Goal: Task Accomplishment & Management: Manage account settings

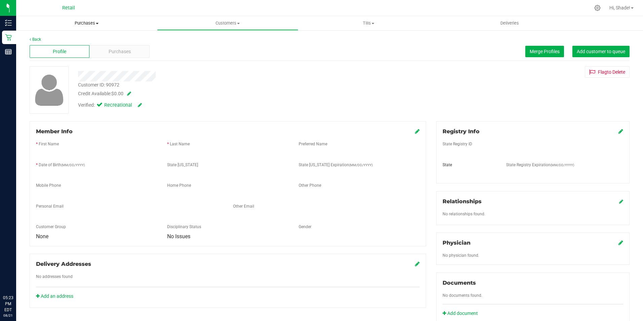
drag, startPoint x: 0, startPoint y: 0, endPoint x: 79, endPoint y: 29, distance: 84.2
click at [80, 28] on uib-tab-heading "Purchases Summary of purchases Fulfillment All purchases" at bounding box center [86, 23] width 141 height 14
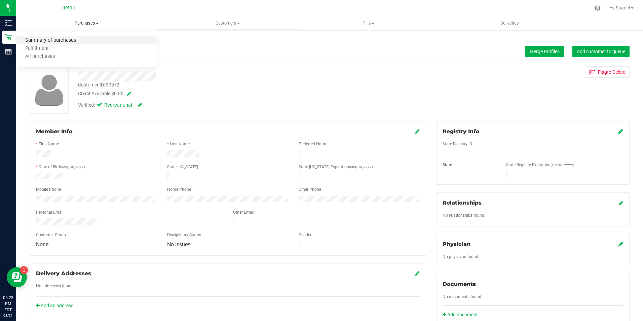
click at [68, 40] on span "Summary of purchases" at bounding box center [50, 41] width 69 height 6
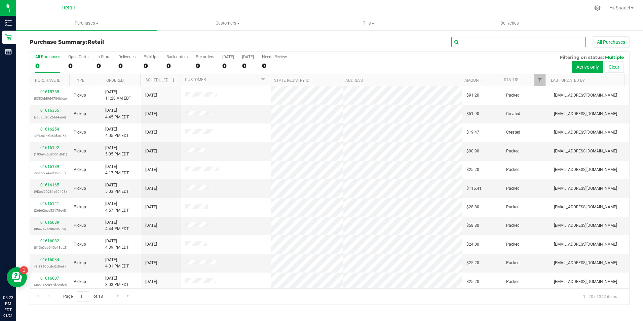
click at [465, 45] on input "text" at bounding box center [518, 42] width 134 height 10
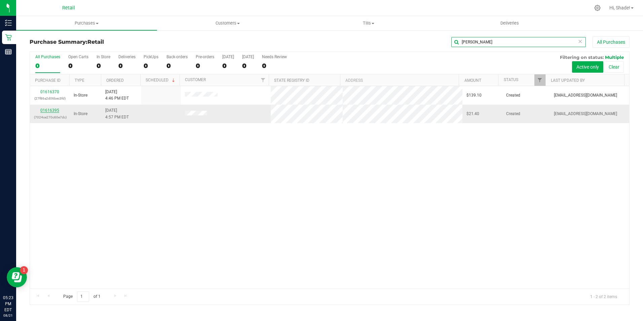
type input "[PERSON_NAME]"
click at [42, 111] on link "01616395" at bounding box center [49, 110] width 19 height 5
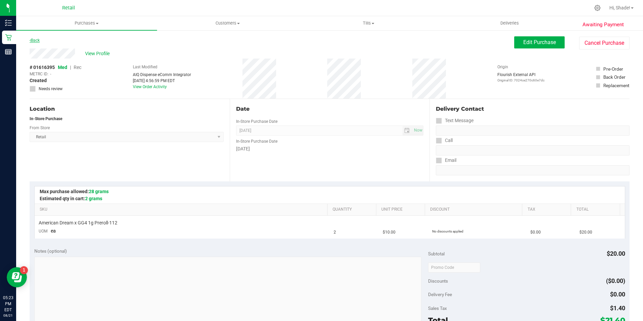
click at [35, 40] on link "Back" at bounding box center [35, 40] width 10 height 5
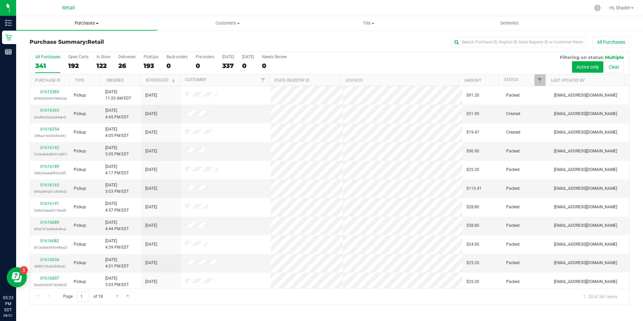
click at [86, 19] on uib-tab-heading "Purchases Summary of purchases Fulfillment All purchases" at bounding box center [86, 23] width 141 height 14
click at [59, 40] on span "Summary of purchases" at bounding box center [50, 41] width 69 height 6
click at [467, 45] on input "text" at bounding box center [518, 42] width 134 height 10
type input "[PERSON_NAME]"
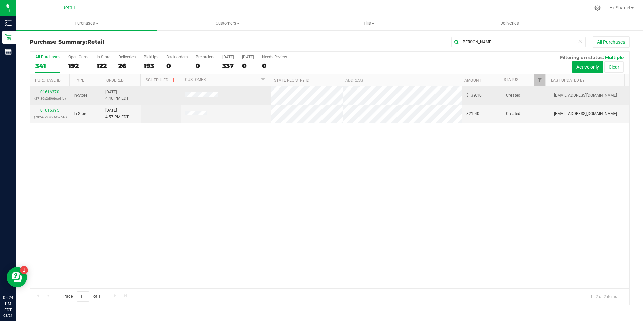
click at [42, 91] on link "01616370" at bounding box center [49, 91] width 19 height 5
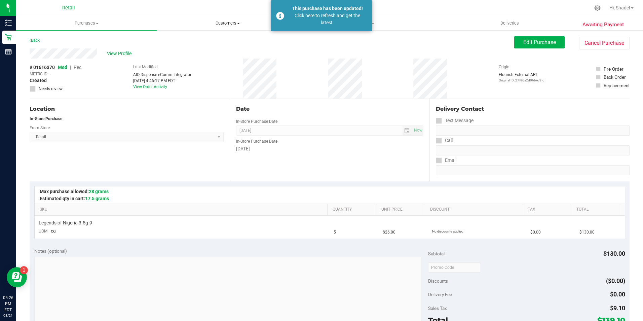
click at [223, 25] on span "Customers" at bounding box center [227, 23] width 140 height 6
click at [177, 42] on span "All customers" at bounding box center [181, 41] width 48 height 6
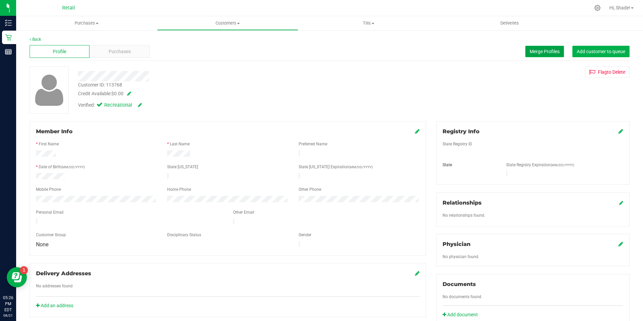
click at [527, 47] on button "Merge Profiles" at bounding box center [544, 51] width 39 height 11
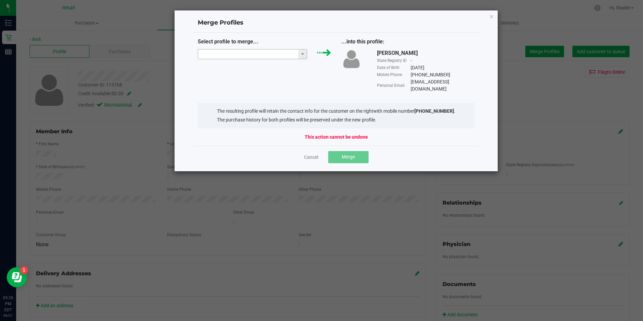
click at [257, 54] on input "NO DATA FOUND" at bounding box center [248, 53] width 100 height 9
click at [491, 14] on icon "Close" at bounding box center [491, 16] width 5 height 8
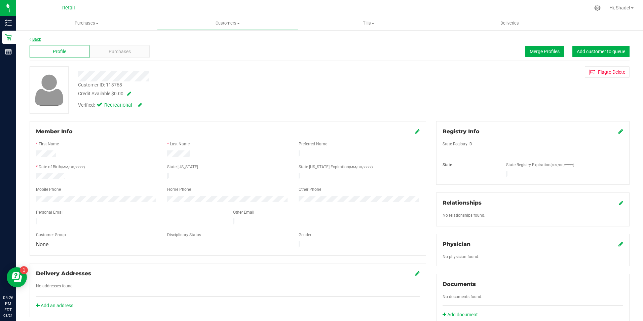
click at [34, 37] on link "Back" at bounding box center [35, 39] width 11 height 5
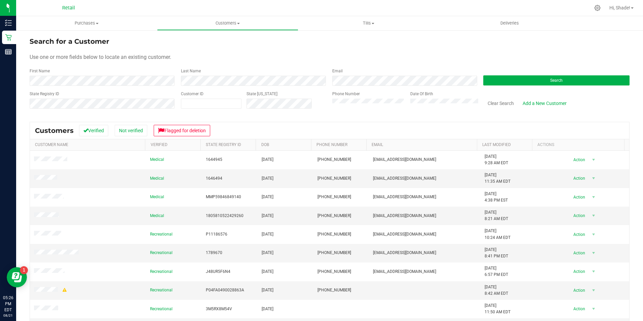
click at [405, 102] on div "Date Of Birth" at bounding box center [441, 103] width 73 height 24
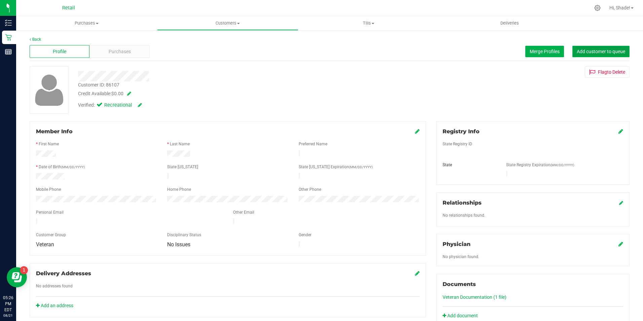
click at [586, 50] on span "Add customer to queue" at bounding box center [600, 51] width 48 height 5
drag, startPoint x: 226, startPoint y: 26, endPoint x: 201, endPoint y: 30, distance: 25.1
click at [226, 26] on uib-tab-heading "Customers All customers Add a new customer All physicians" at bounding box center [227, 22] width 140 height 13
click at [189, 42] on span "All customers" at bounding box center [181, 41] width 48 height 6
click at [537, 54] on button "Merge Profiles" at bounding box center [544, 51] width 39 height 11
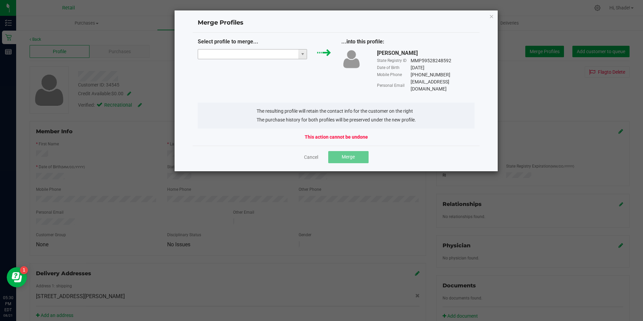
click at [272, 52] on input "NO DATA FOUND" at bounding box center [248, 53] width 100 height 9
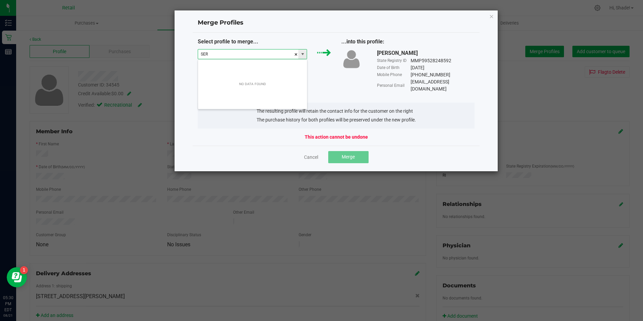
scroll to position [10, 109]
type input "SERAM [PERSON_NAME]"
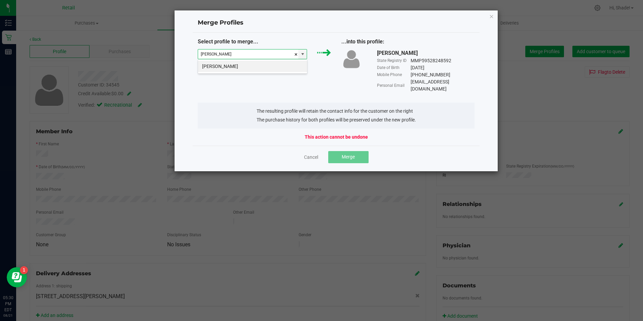
type input "[PERSON_NAME]"
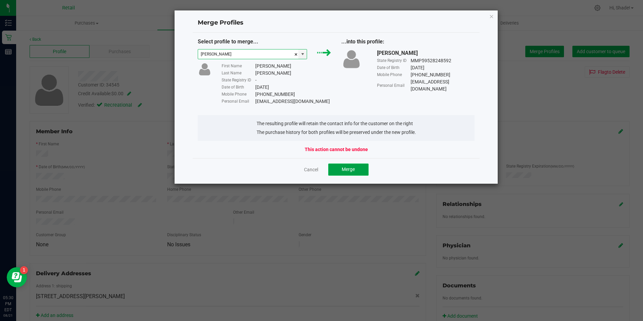
click at [343, 169] on span "Merge" at bounding box center [347, 168] width 13 height 5
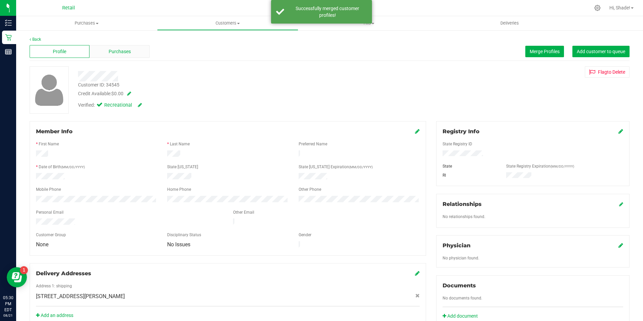
click at [110, 49] on span "Purchases" at bounding box center [120, 51] width 22 height 7
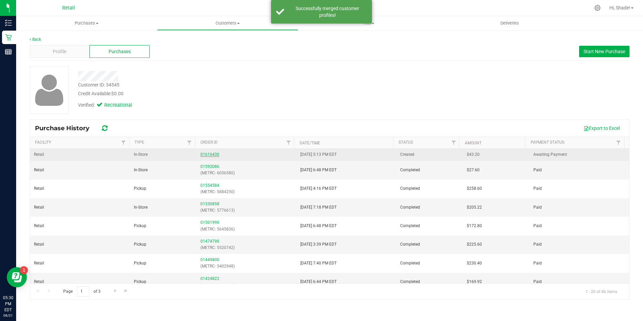
click at [207, 153] on link "01616430" at bounding box center [209, 154] width 19 height 5
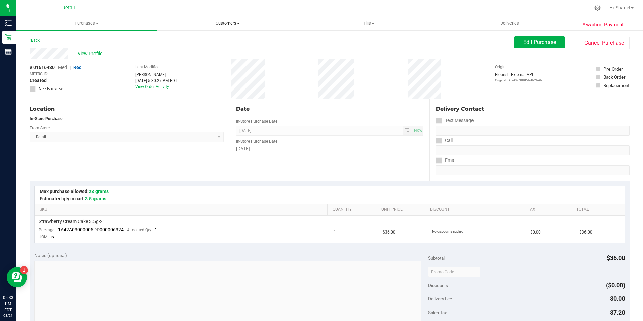
click at [221, 18] on uib-tab-heading "Customers All customers Add a new customer All physicians" at bounding box center [227, 22] width 140 height 13
click at [194, 39] on span "All customers" at bounding box center [181, 41] width 48 height 6
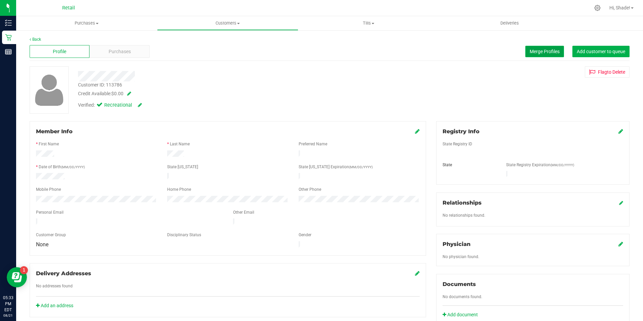
click at [546, 50] on span "Merge Profiles" at bounding box center [544, 51] width 30 height 5
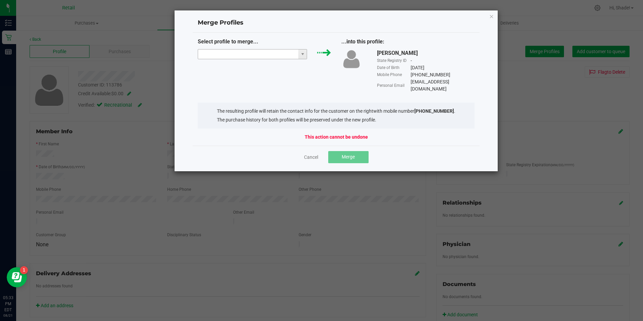
click at [244, 53] on input "NO DATA FOUND" at bounding box center [248, 53] width 100 height 9
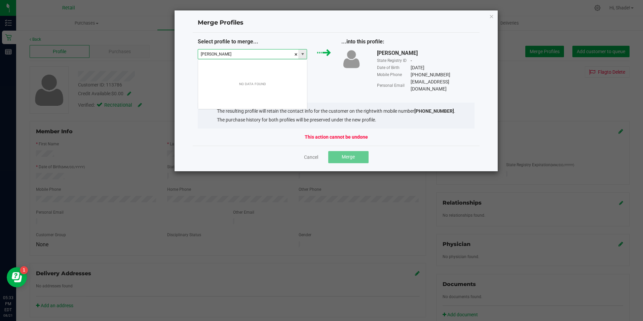
scroll to position [10, 109]
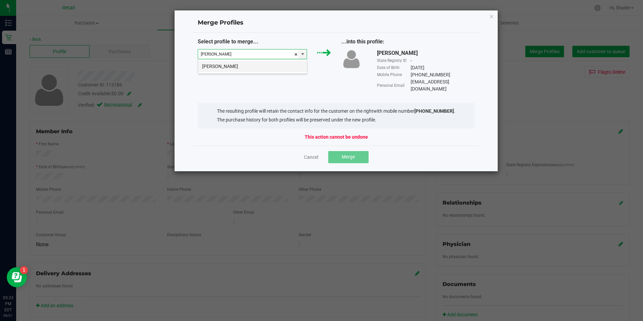
click at [239, 63] on li "[PERSON_NAME]" at bounding box center [252, 65] width 109 height 11
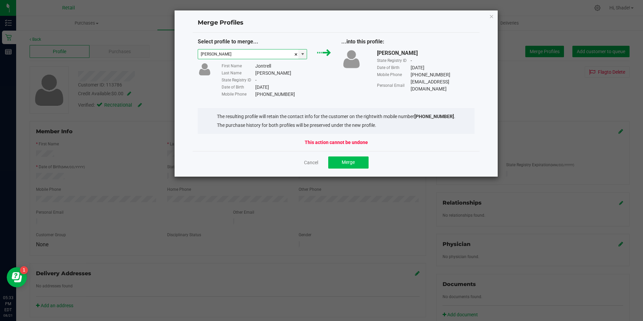
type input "[PERSON_NAME]"
click at [343, 167] on button "Merge" at bounding box center [348, 162] width 40 height 12
